Goal: Transaction & Acquisition: Purchase product/service

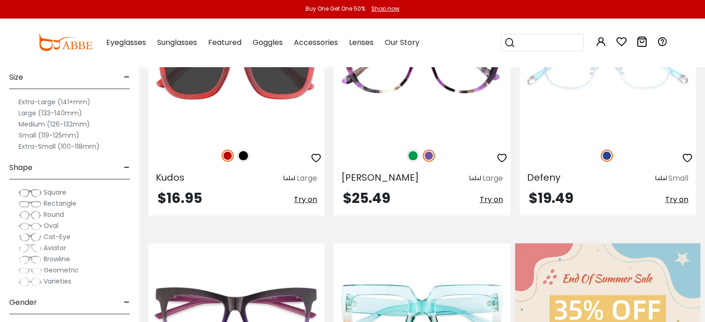
scroll to position [202, 0]
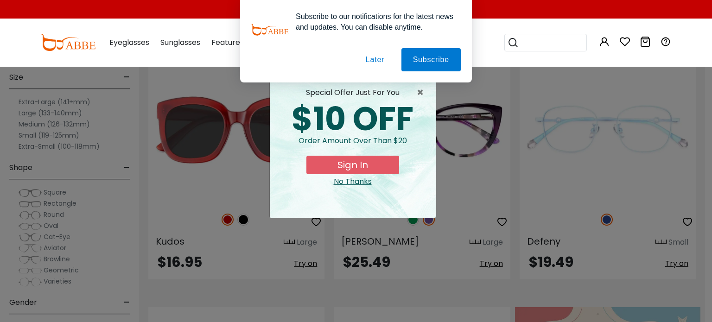
drag, startPoint x: 709, startPoint y: 14, endPoint x: 471, endPoint y: 52, distance: 240.9
click at [425, 95] on span "×" at bounding box center [423, 92] width 12 height 11
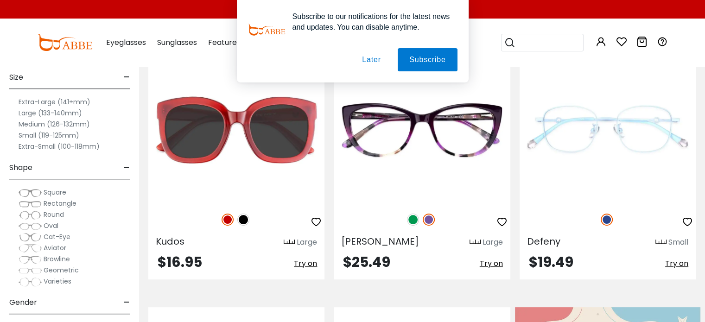
click at [62, 146] on label "Extra-Small (100-118mm)" at bounding box center [59, 146] width 81 height 11
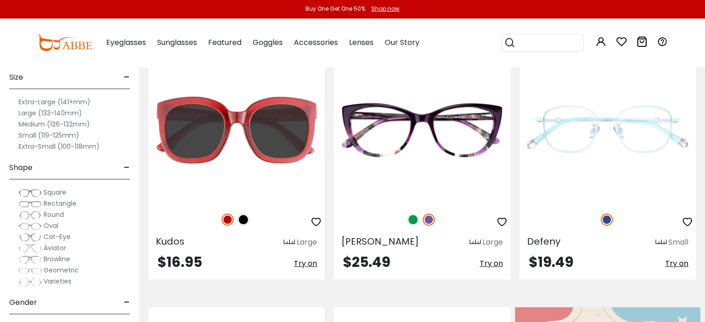
click at [62, 135] on label "Small (119-125mm)" at bounding box center [49, 135] width 61 height 11
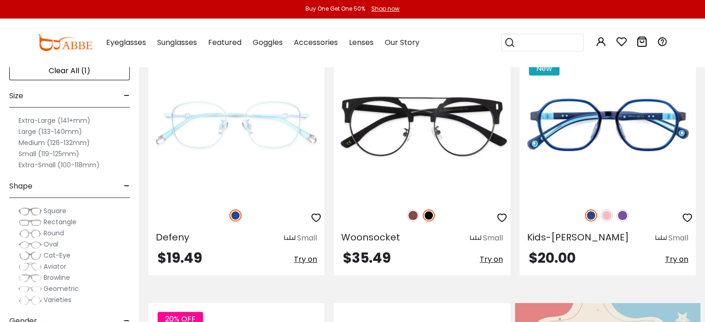
scroll to position [188, 0]
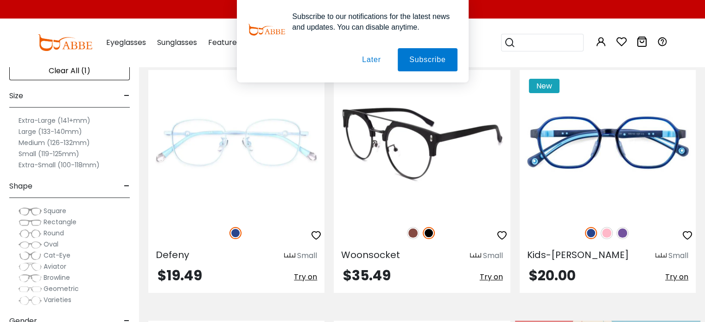
click at [405, 155] on img at bounding box center [422, 143] width 176 height 147
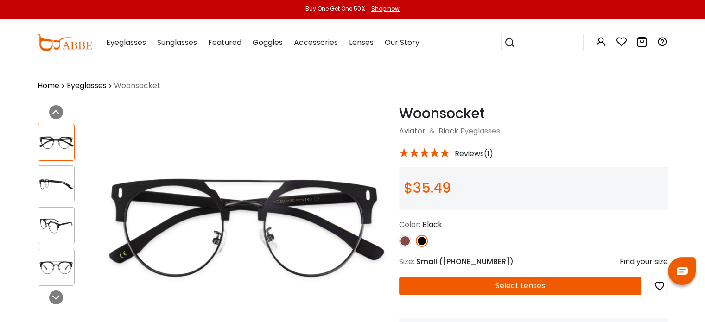
click at [47, 189] on img at bounding box center [56, 184] width 36 height 18
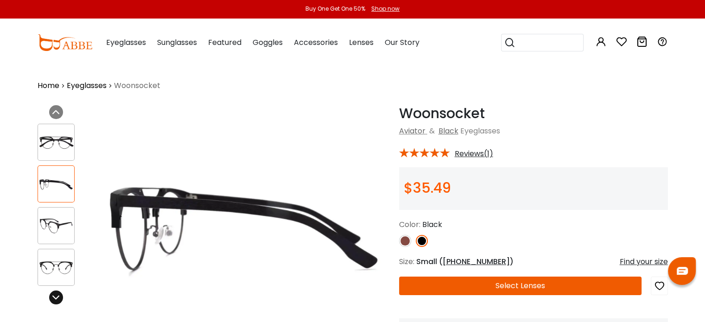
click at [54, 296] on icon at bounding box center [55, 297] width 7 height 7
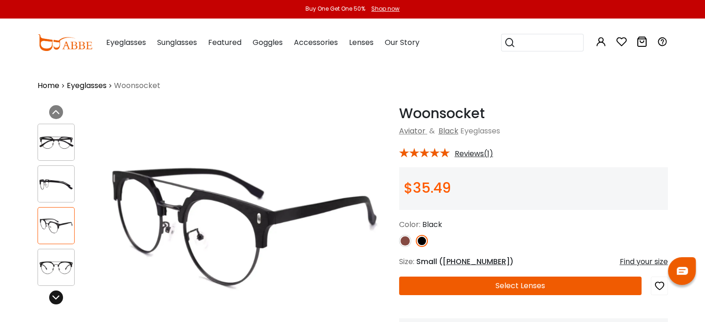
click at [54, 296] on icon at bounding box center [55, 297] width 7 height 7
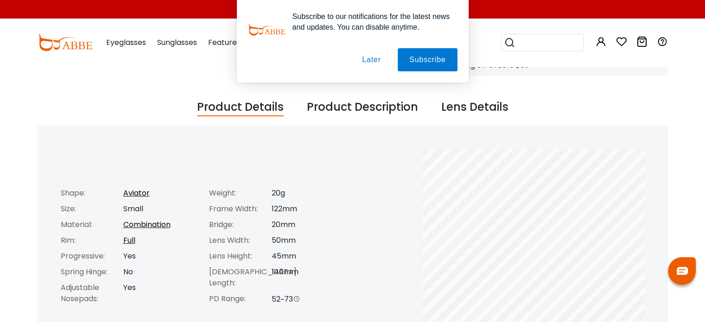
scroll to position [343, 0]
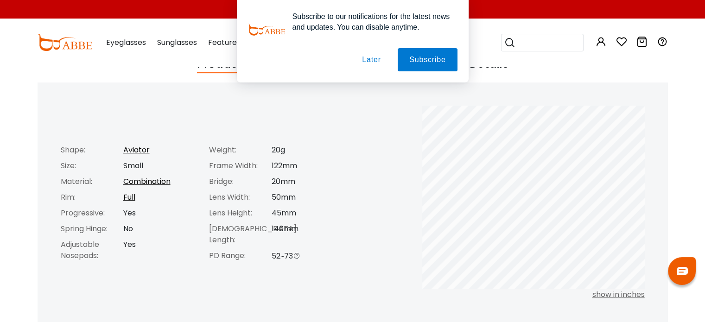
click at [620, 293] on div "show in inches" at bounding box center [533, 294] width 223 height 11
drag, startPoint x: 372, startPoint y: 59, endPoint x: 378, endPoint y: 58, distance: 6.1
click at [377, 58] on button "Later" at bounding box center [372, 59] width 42 height 23
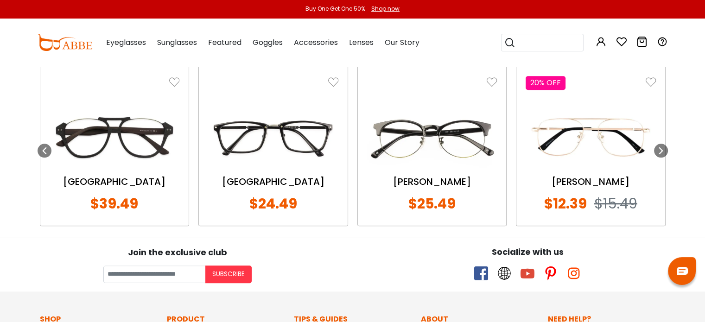
scroll to position [835, 0]
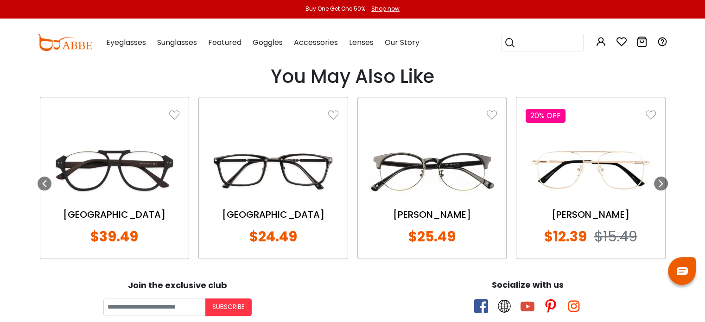
click at [461, 175] on img at bounding box center [432, 170] width 130 height 65
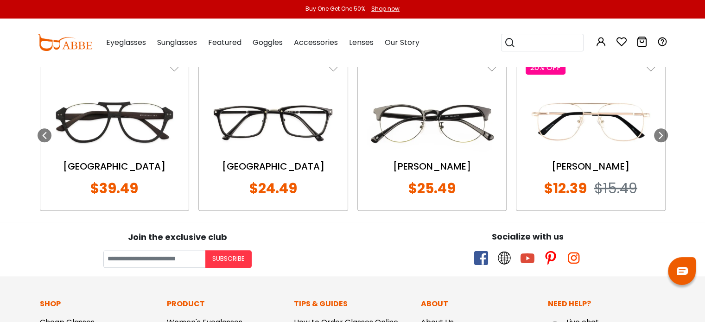
scroll to position [866, 0]
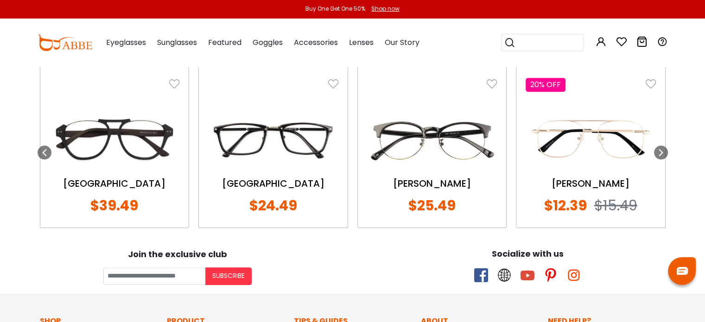
click at [122, 159] on img at bounding box center [115, 139] width 130 height 65
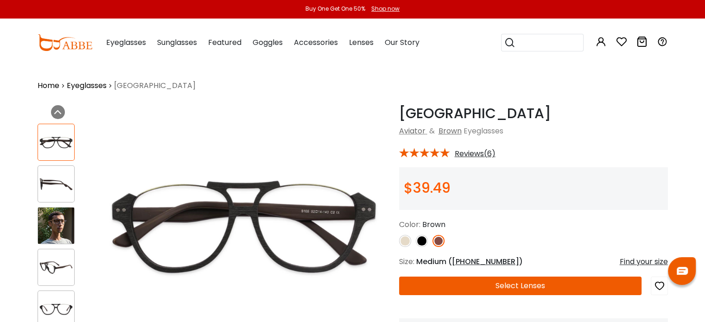
click at [55, 227] on img at bounding box center [56, 226] width 36 height 36
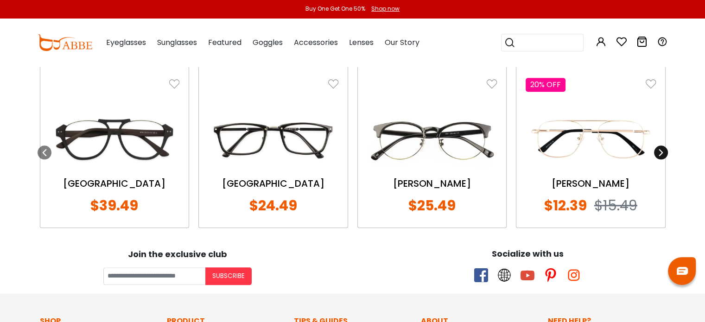
click at [658, 154] on icon at bounding box center [661, 152] width 7 height 7
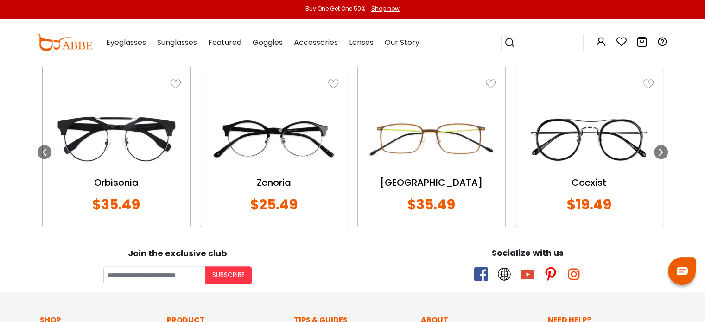
click at [273, 187] on div "Zenoria" at bounding box center [274, 183] width 129 height 14
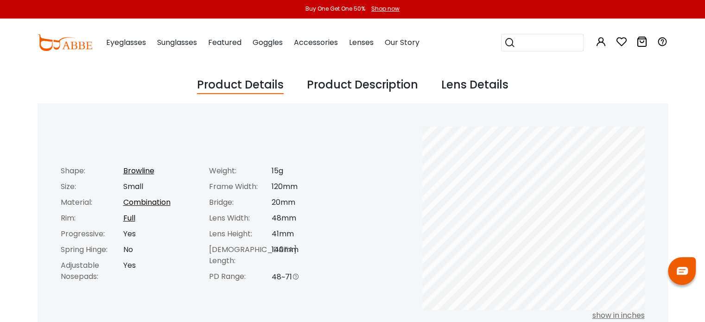
scroll to position [373, 0]
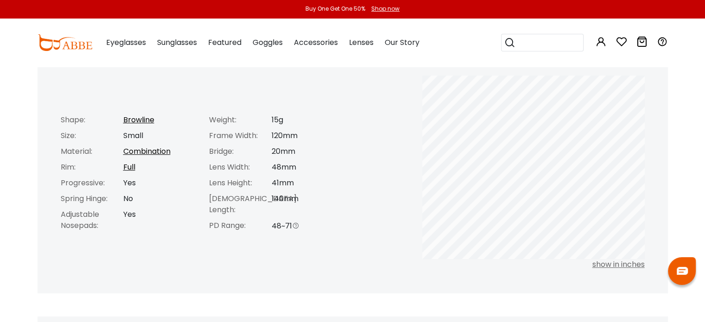
click at [601, 267] on div "show in inches" at bounding box center [533, 264] width 223 height 11
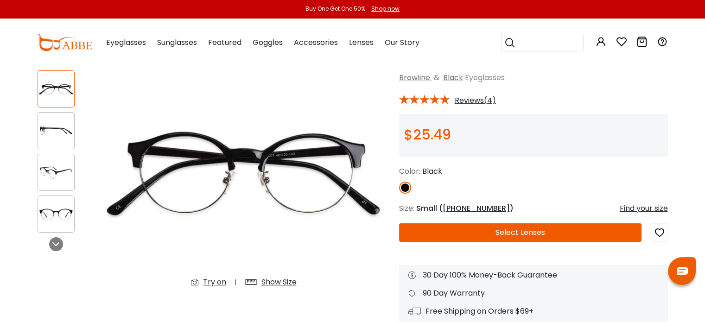
scroll to position [0, 0]
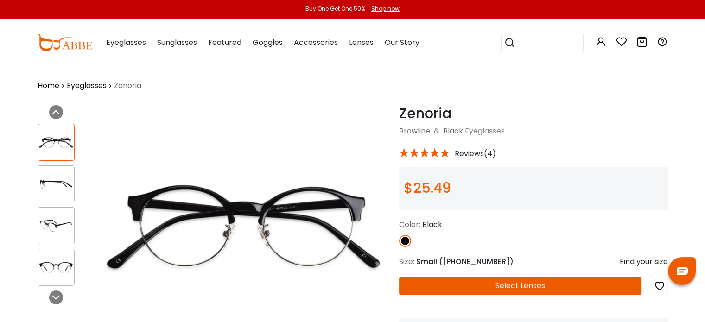
click at [56, 185] on img at bounding box center [56, 184] width 36 height 18
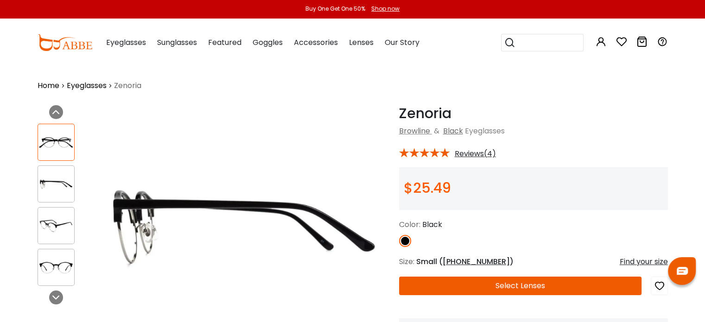
click at [56, 228] on img at bounding box center [56, 226] width 36 height 18
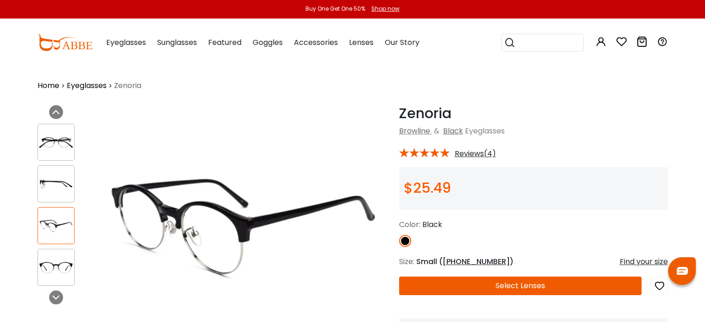
click at [61, 173] on div at bounding box center [56, 184] width 37 height 37
click at [79, 143] on div at bounding box center [63, 205] width 51 height 172
click at [65, 241] on div at bounding box center [56, 225] width 37 height 37
click at [62, 279] on div at bounding box center [56, 267] width 37 height 37
click at [57, 300] on icon at bounding box center [55, 297] width 7 height 7
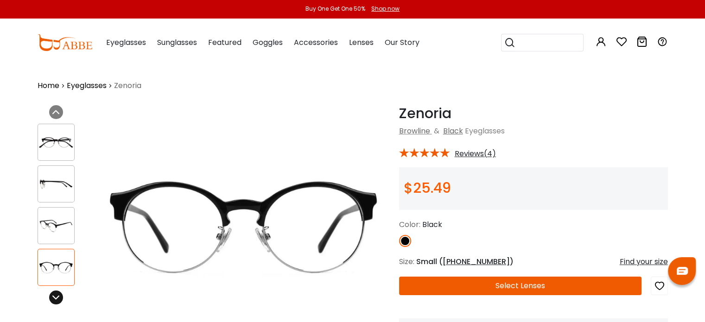
click at [57, 300] on icon at bounding box center [55, 297] width 7 height 7
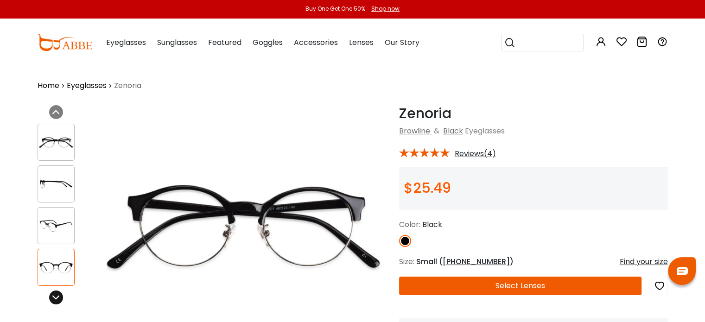
click at [57, 300] on icon at bounding box center [55, 297] width 7 height 7
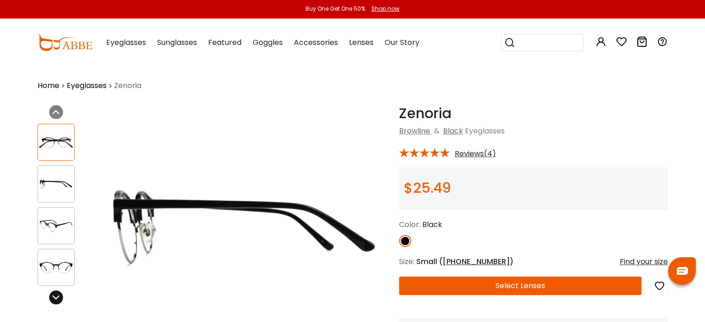
click at [57, 300] on icon at bounding box center [55, 297] width 7 height 7
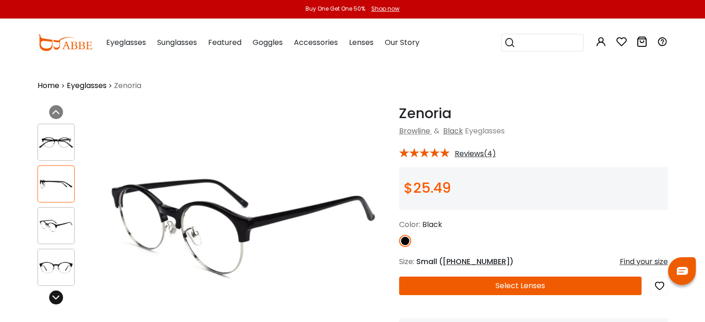
click at [57, 300] on icon at bounding box center [55, 297] width 7 height 7
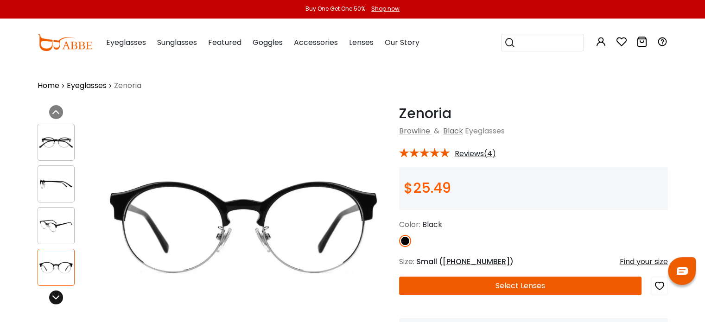
click at [57, 300] on icon at bounding box center [55, 297] width 7 height 7
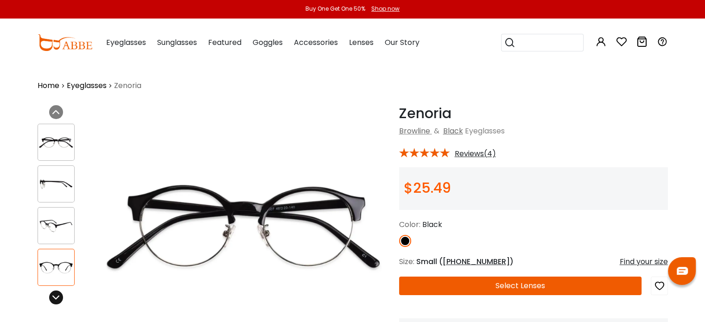
click at [57, 300] on icon at bounding box center [55, 297] width 7 height 7
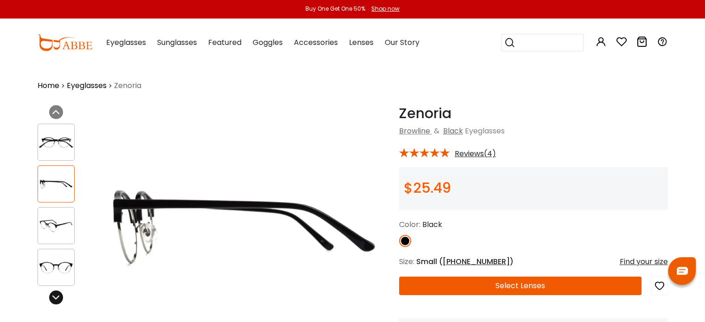
click at [57, 300] on icon at bounding box center [55, 297] width 7 height 7
